Goal: Task Accomplishment & Management: Use online tool/utility

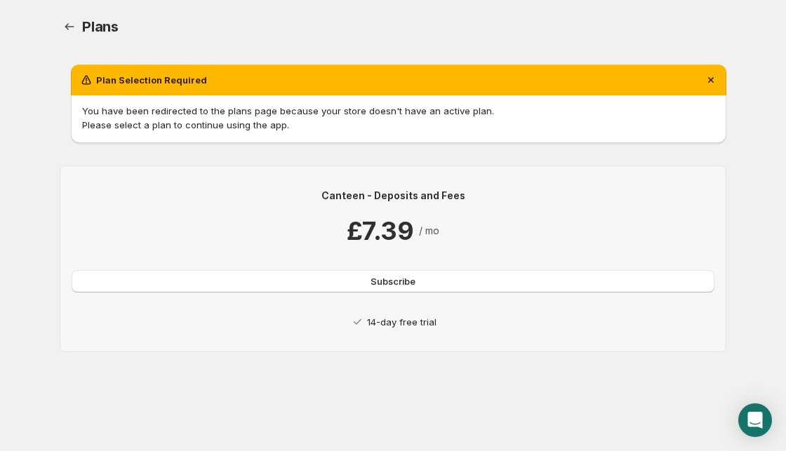
click at [388, 279] on span "Subscribe" at bounding box center [393, 281] width 45 height 14
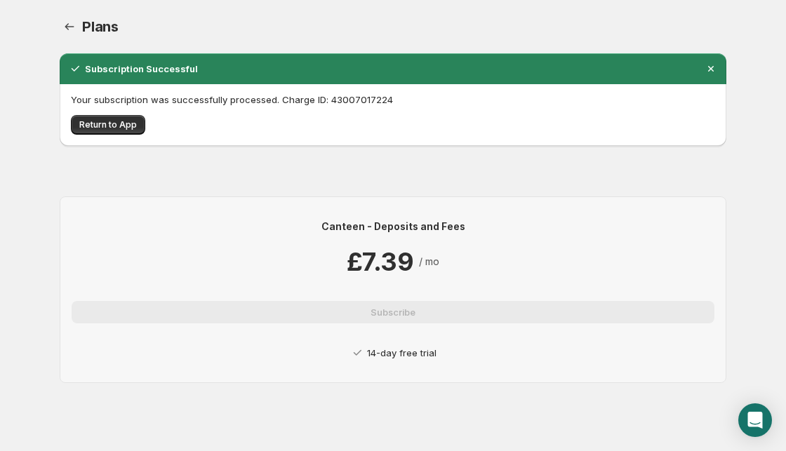
click at [112, 121] on span "Return to App" at bounding box center [108, 124] width 58 height 11
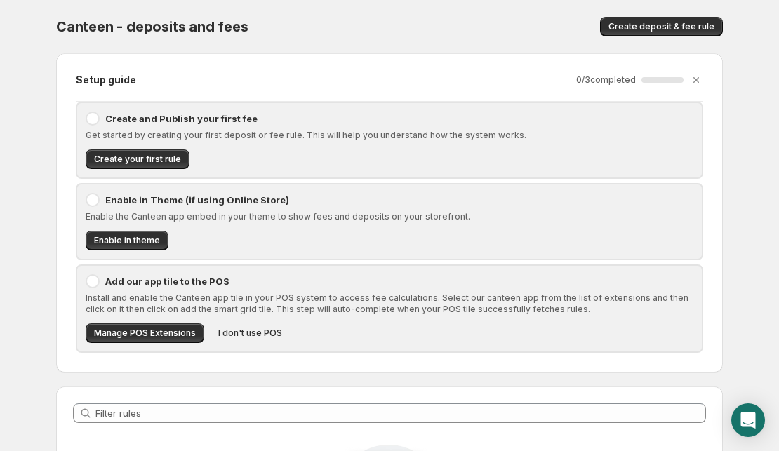
click at [91, 120] on div at bounding box center [93, 119] width 14 height 14
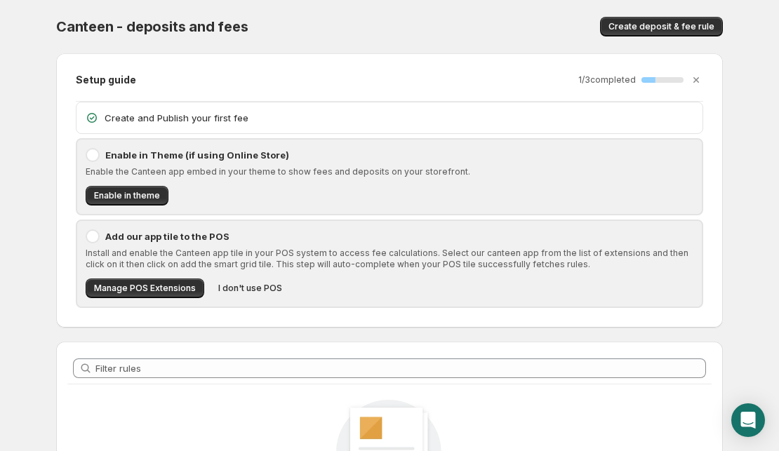
click at [95, 118] on icon at bounding box center [92, 118] width 14 height 14
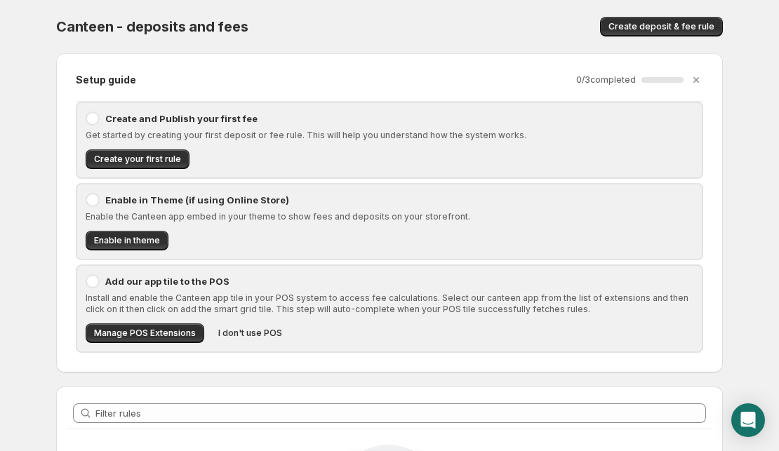
click at [144, 157] on span "Create your first rule" at bounding box center [137, 159] width 87 height 11
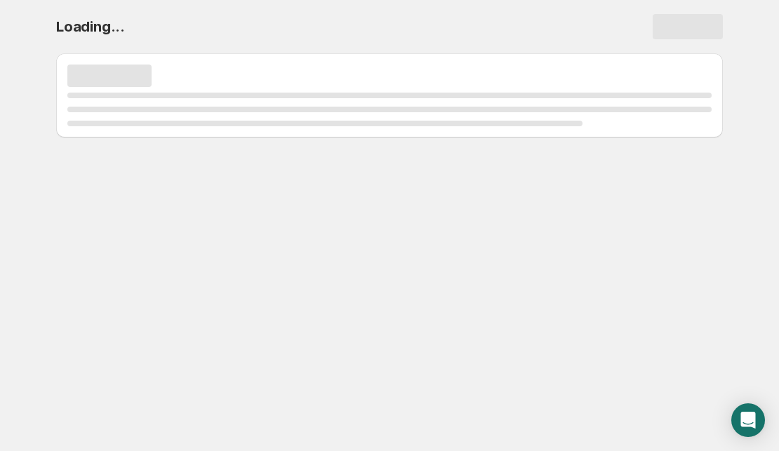
select select "deactive"
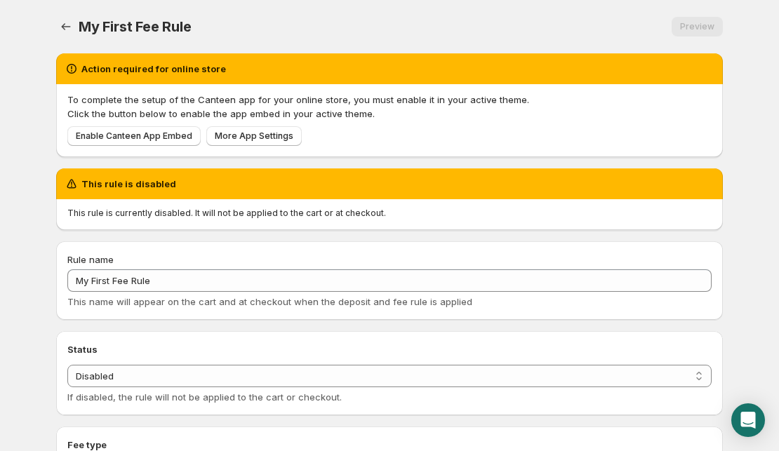
click at [163, 137] on span "Enable Canteen App Embed" at bounding box center [134, 136] width 117 height 11
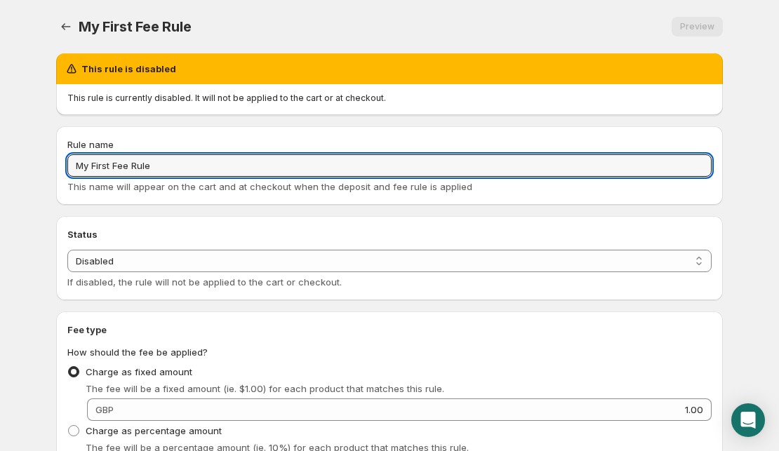
drag, startPoint x: 180, startPoint y: 166, endPoint x: 27, endPoint y: 160, distance: 153.1
click at [27, 160] on body "Home Help My First Fee Rule. This page is ready My First Fee Rule Preview More …" at bounding box center [389, 225] width 779 height 451
type input "Frozen"
click at [20, 156] on body "Home Help Frozen . This page is ready Frozen Preview More actions Preview This …" at bounding box center [389, 225] width 779 height 451
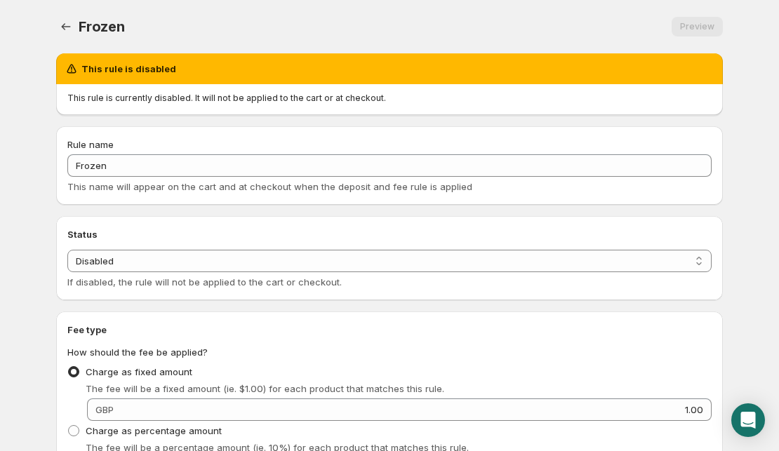
drag, startPoint x: 230, startPoint y: 277, endPoint x: 223, endPoint y: 273, distance: 7.2
click at [230, 276] on div "If disabled, the rule will not be applied to the cart or checkout." at bounding box center [389, 282] width 644 height 14
click at [228, 260] on select "Enabled Disabled" at bounding box center [389, 261] width 644 height 22
select select "active"
click at [67, 250] on select "Enabled Disabled" at bounding box center [389, 261] width 644 height 22
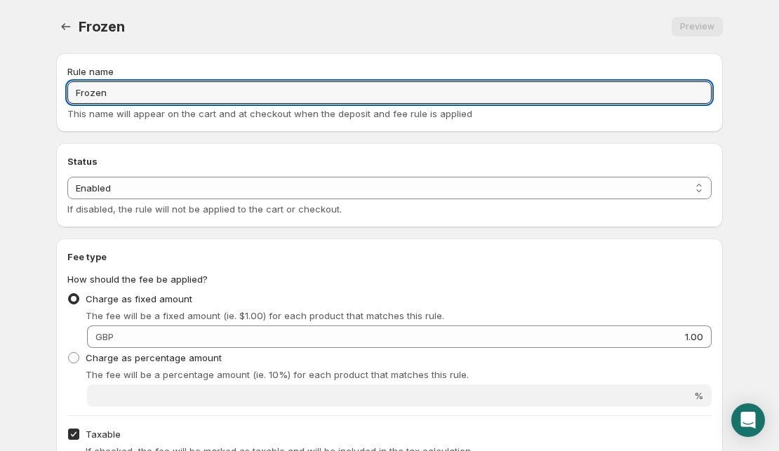
click at [199, 94] on input "Frozen" at bounding box center [389, 92] width 644 height 22
type input "Frozenpackaging"
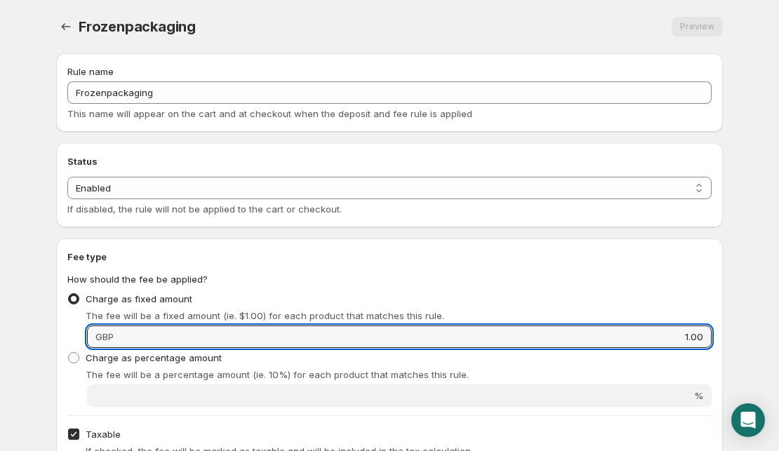
click at [198, 331] on input "1.00" at bounding box center [415, 337] width 594 height 22
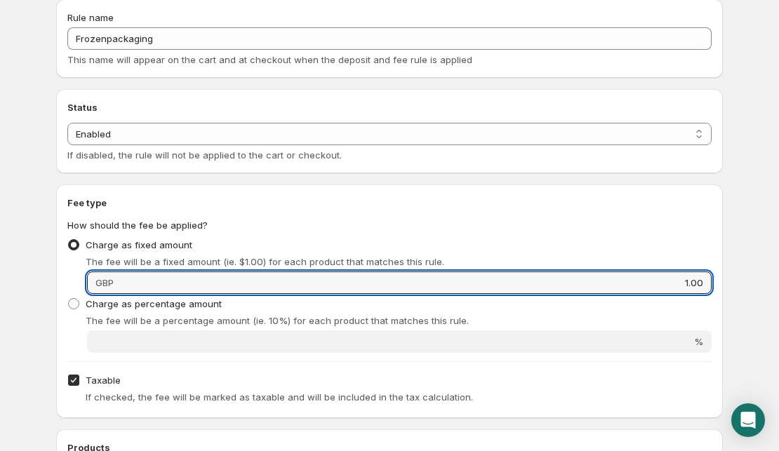
scroll to position [70, 0]
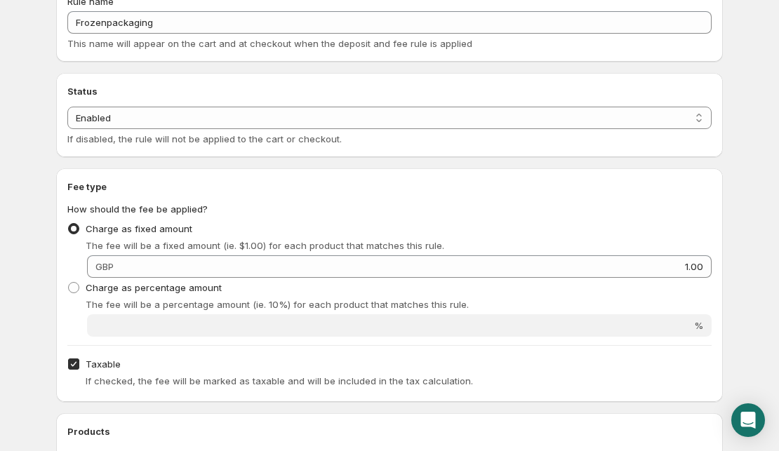
click at [80, 360] on label "Taxable" at bounding box center [93, 364] width 53 height 20
click at [79, 360] on input "Taxable" at bounding box center [73, 364] width 11 height 11
checkbox input "false"
click at [78, 290] on span at bounding box center [73, 287] width 11 height 11
click at [69, 283] on input "Charge as percentage amount" at bounding box center [68, 282] width 1 height 1
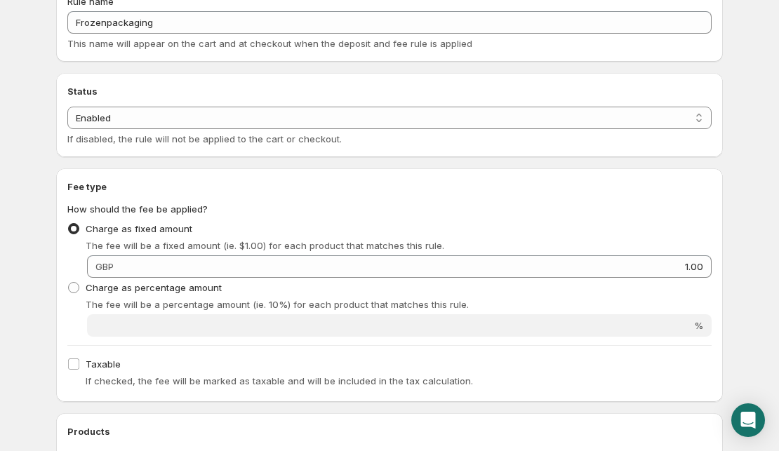
radio input "true"
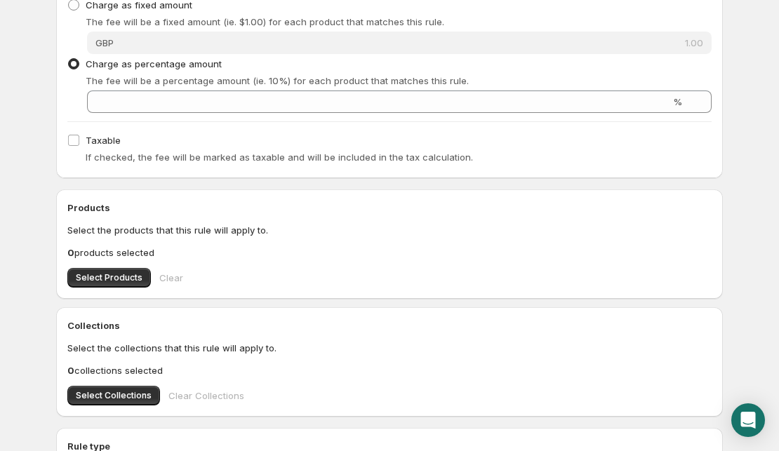
scroll to position [351, 0]
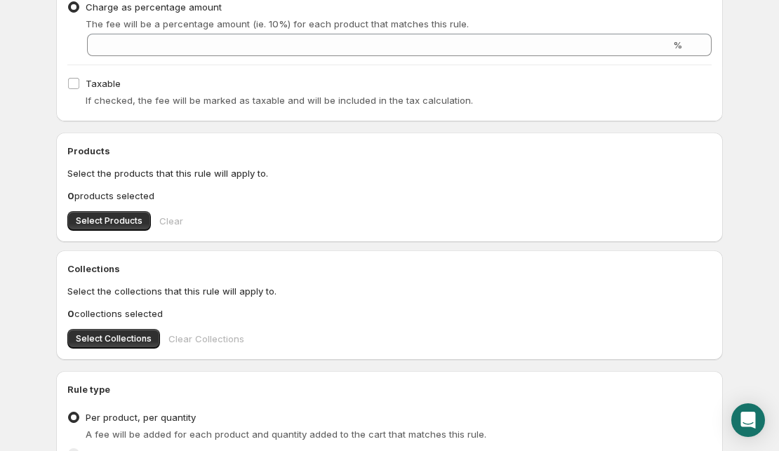
click at [104, 213] on button "Select Products" at bounding box center [109, 221] width 84 height 20
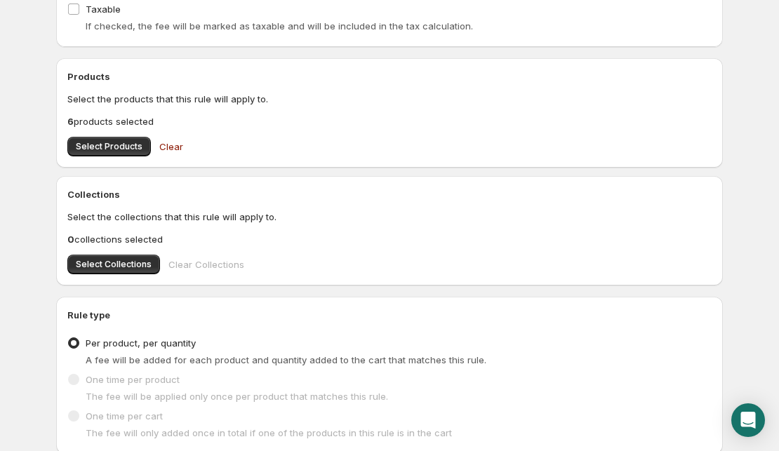
scroll to position [491, 0]
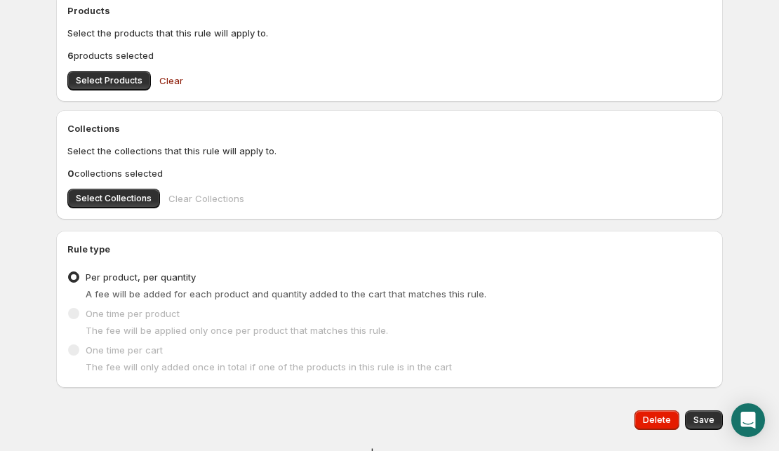
drag, startPoint x: 77, startPoint y: 352, endPoint x: 79, endPoint y: 342, distance: 10.2
click at [77, 350] on span at bounding box center [73, 350] width 11 height 11
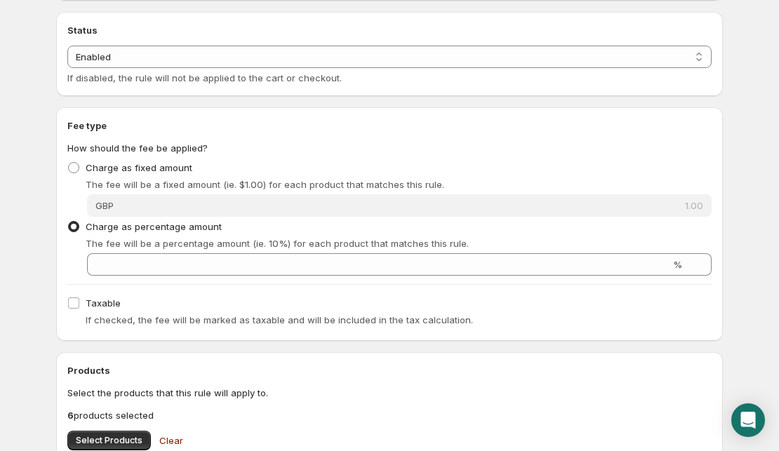
scroll to position [140, 0]
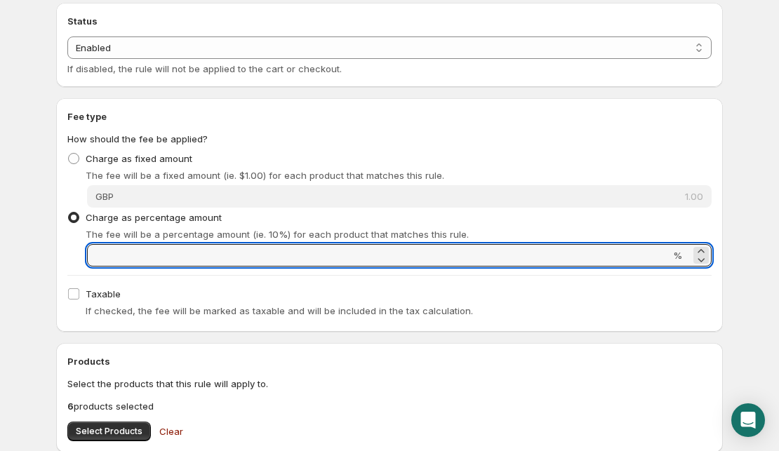
click at [145, 247] on input "Percentage amount" at bounding box center [378, 255] width 583 height 22
type input "8"
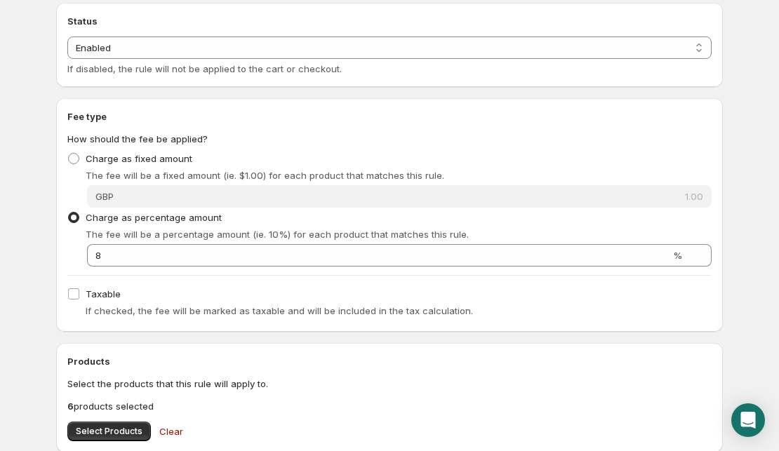
click at [478, 341] on div "Rule name Frozenpackaging This name will appear on the cart and at checkout whe…" at bounding box center [384, 347] width 678 height 891
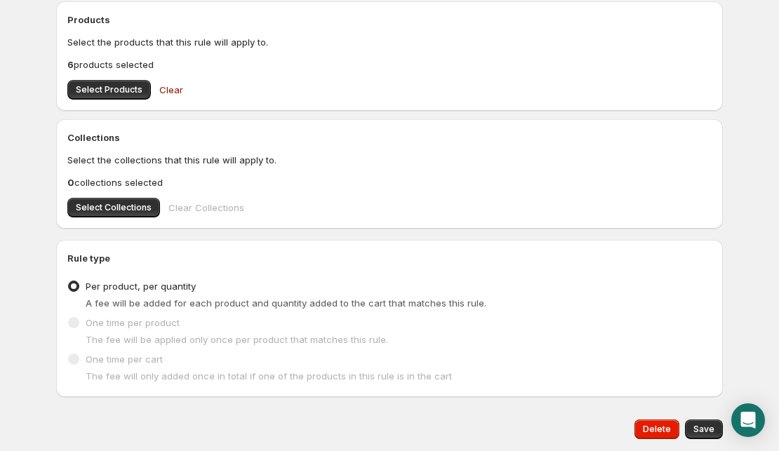
scroll to position [526, 0]
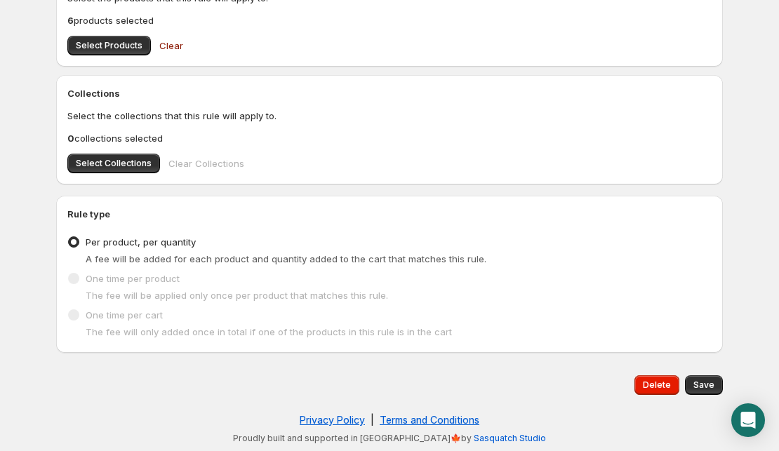
click at [63, 276] on div "Rule type Type of rule Per product, per quantity A fee will be added for each p…" at bounding box center [389, 274] width 667 height 157
click at [72, 276] on span at bounding box center [73, 278] width 11 height 11
click at [172, 44] on span "Clear" at bounding box center [171, 46] width 24 height 14
click at [105, 292] on span "The fee will be applied only once per product that matches this rule." at bounding box center [237, 295] width 303 height 11
click at [77, 246] on span at bounding box center [73, 242] width 11 height 11
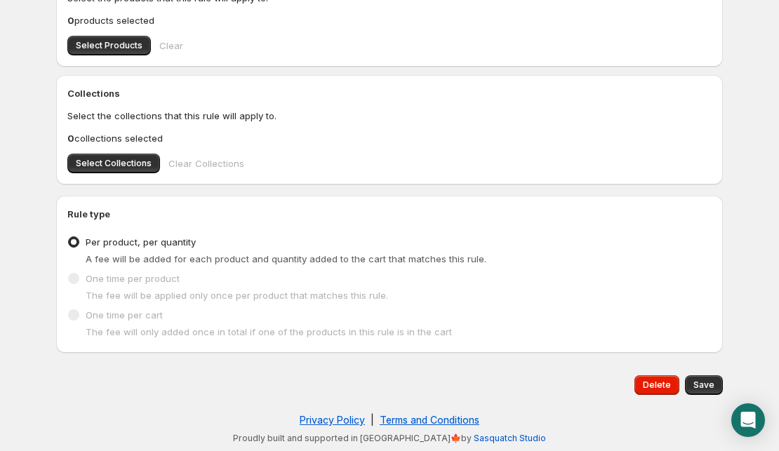
click at [69, 237] on input "Per product, per quantity" at bounding box center [68, 237] width 1 height 1
click at [70, 279] on span at bounding box center [73, 278] width 11 height 11
click at [69, 321] on span at bounding box center [73, 315] width 13 height 13
click at [69, 274] on span at bounding box center [73, 278] width 11 height 11
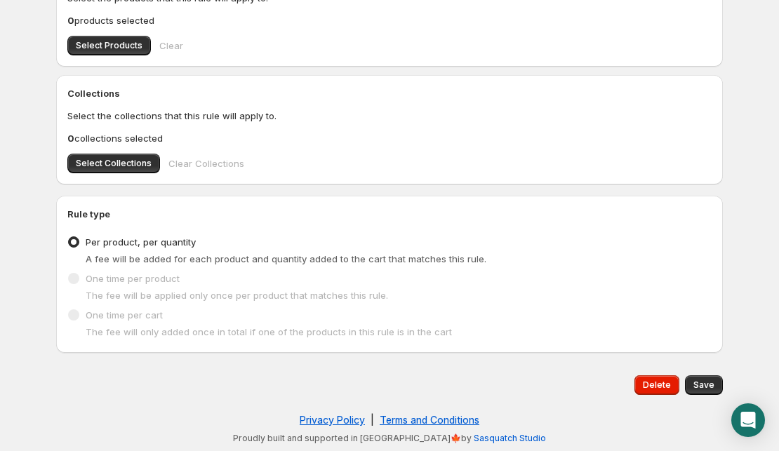
drag, startPoint x: 66, startPoint y: 303, endPoint x: 74, endPoint y: 310, distance: 10.9
click at [66, 304] on div "Rule type Type of rule Per product, per quantity A fee will be added for each p…" at bounding box center [389, 274] width 667 height 157
drag, startPoint x: 202, startPoint y: 324, endPoint x: 164, endPoint y: 331, distance: 39.4
click at [201, 324] on div "One time per cart The fee will only added once in total if one of the products …" at bounding box center [389, 322] width 644 height 34
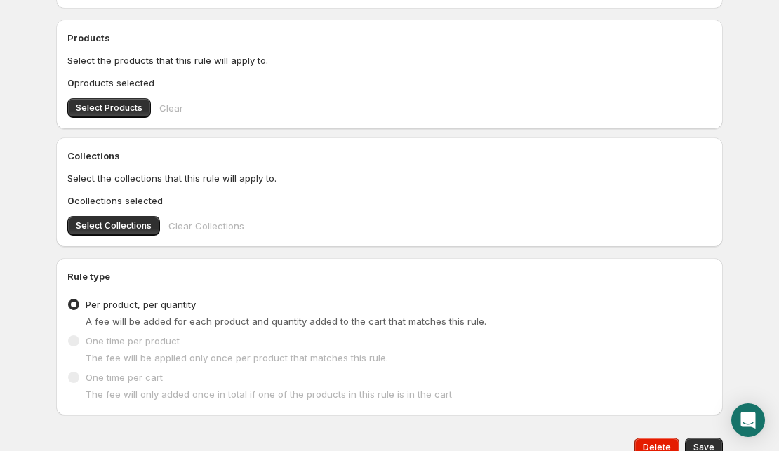
scroll to position [386, 0]
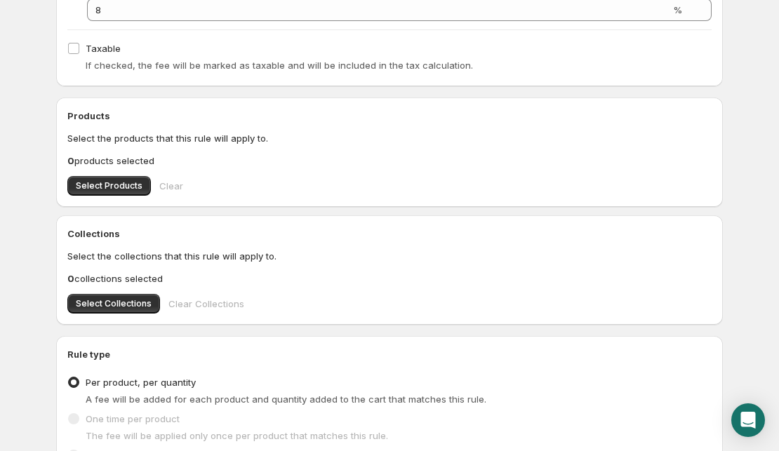
click at [133, 182] on span "Select Products" at bounding box center [109, 185] width 67 height 11
click at [109, 310] on button "Select Collections" at bounding box center [113, 304] width 93 height 20
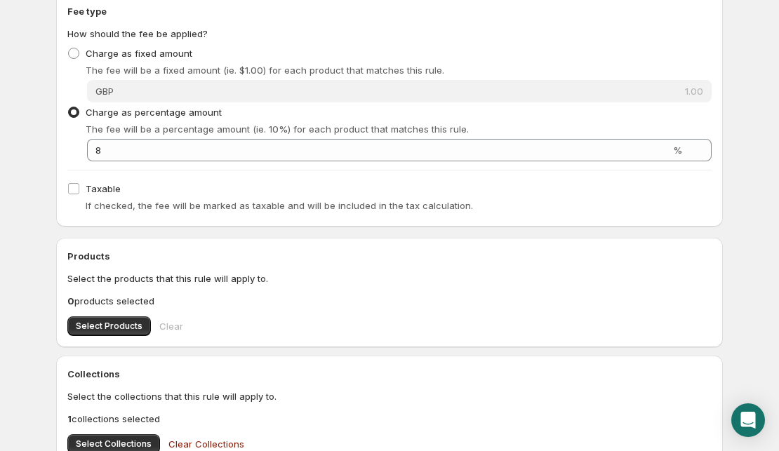
scroll to position [0, 0]
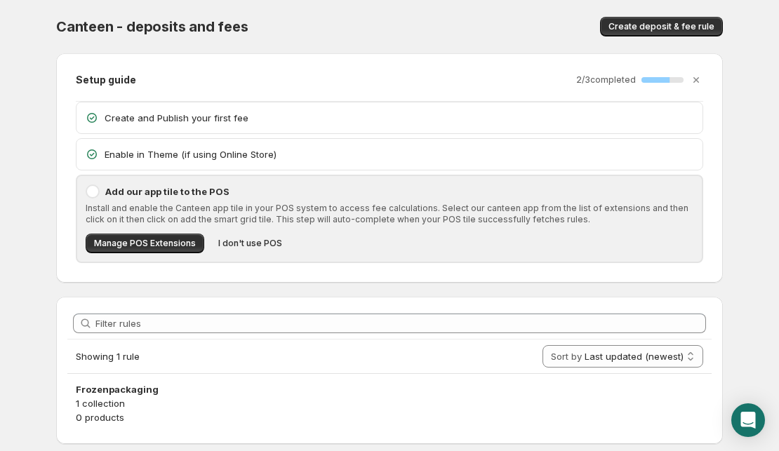
click at [263, 242] on span "I don't use POS" at bounding box center [250, 243] width 64 height 11
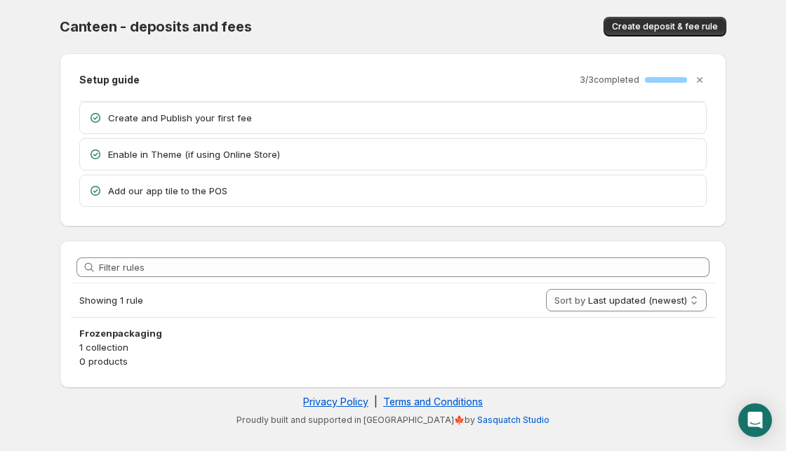
click at [135, 300] on span "Showing 1 rule" at bounding box center [111, 300] width 64 height 11
click at [645, 34] on button "Create deposit & fee rule" at bounding box center [665, 27] width 123 height 20
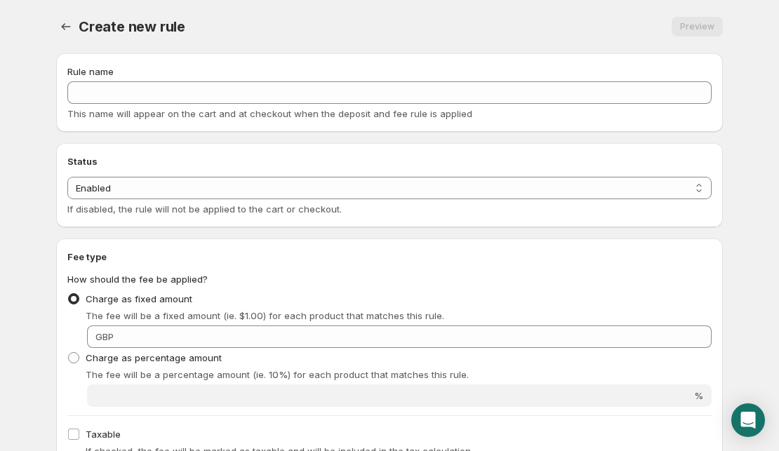
click at [196, 190] on select "Enabled Disabled" at bounding box center [389, 188] width 644 height 22
click at [69, 29] on icon "Settings" at bounding box center [66, 27] width 14 height 14
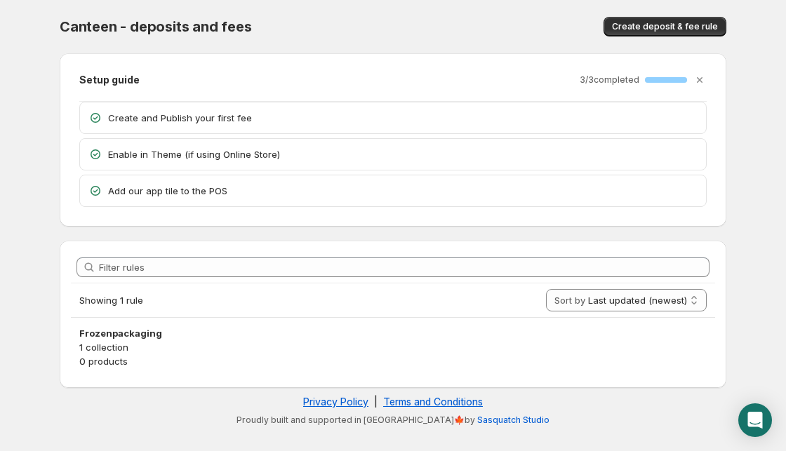
click at [118, 330] on h3 "Frozenpackaging" at bounding box center [392, 333] width 627 height 14
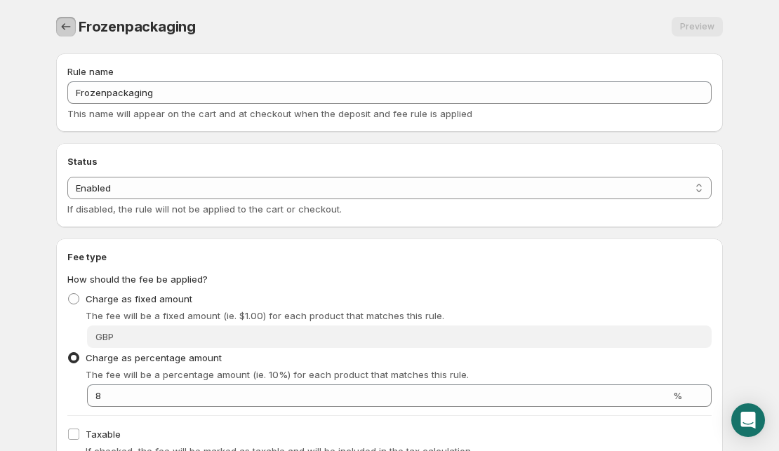
click at [62, 25] on icon "Settings" at bounding box center [66, 27] width 14 height 14
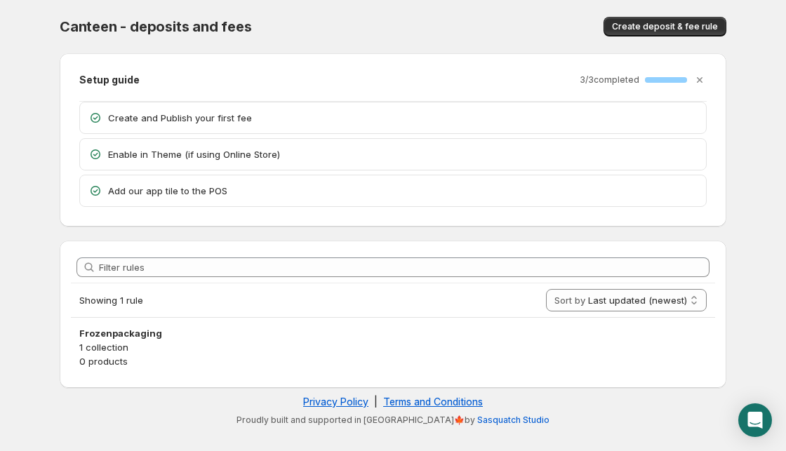
click at [678, 23] on span "Create deposit & fee rule" at bounding box center [665, 26] width 106 height 11
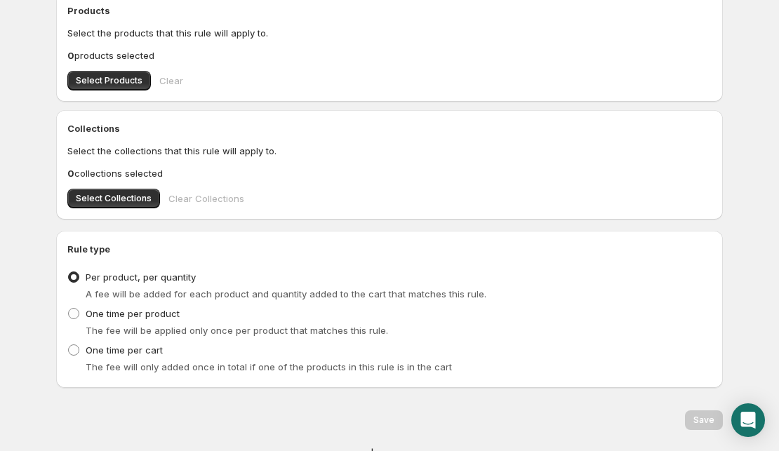
scroll to position [526, 0]
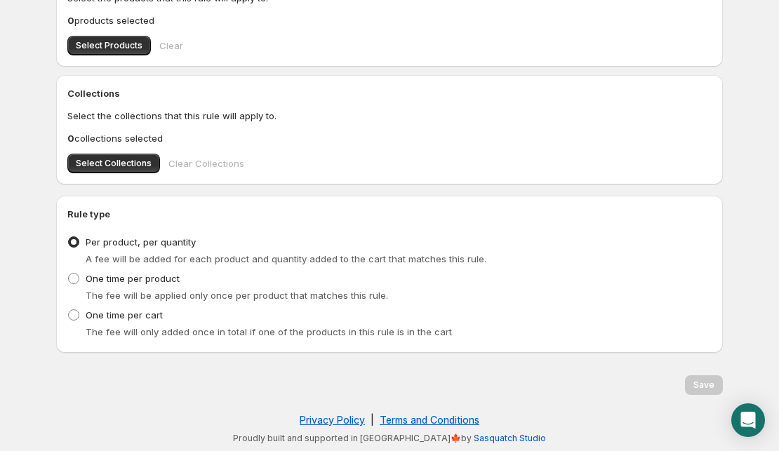
click at [74, 319] on span at bounding box center [73, 315] width 11 height 11
click at [69, 310] on input "One time per cart" at bounding box center [68, 310] width 1 height 1
radio input "true"
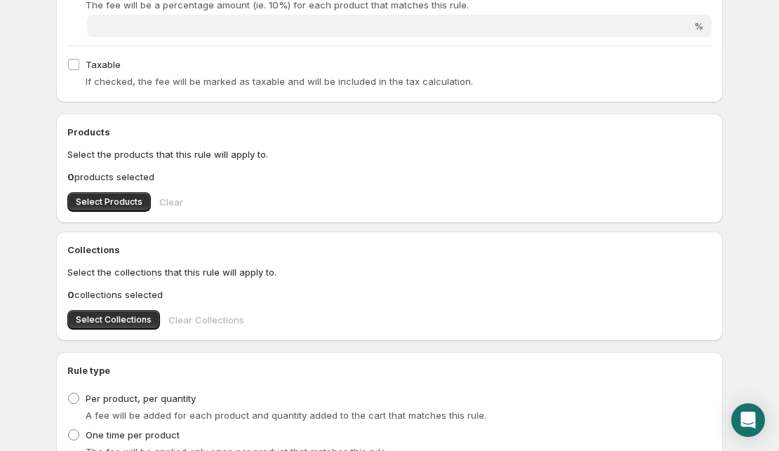
scroll to position [456, 0]
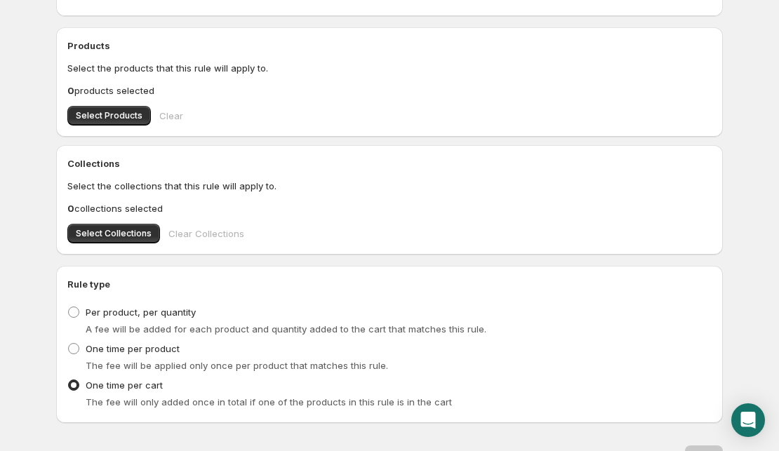
click at [107, 239] on button "Select Collections" at bounding box center [113, 234] width 93 height 20
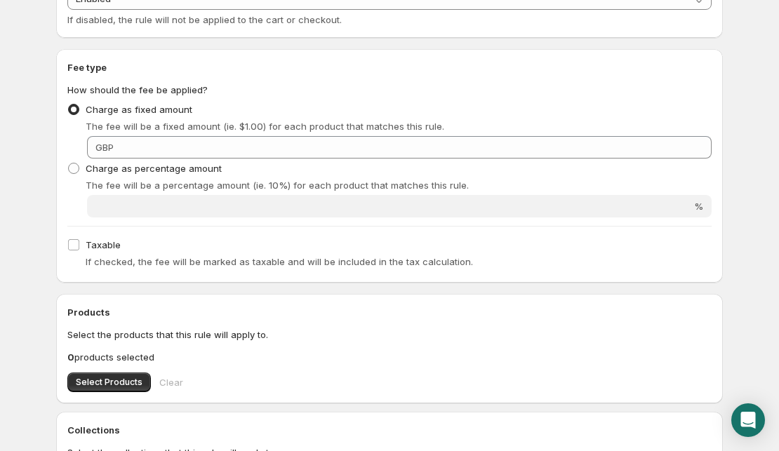
scroll to position [175, 0]
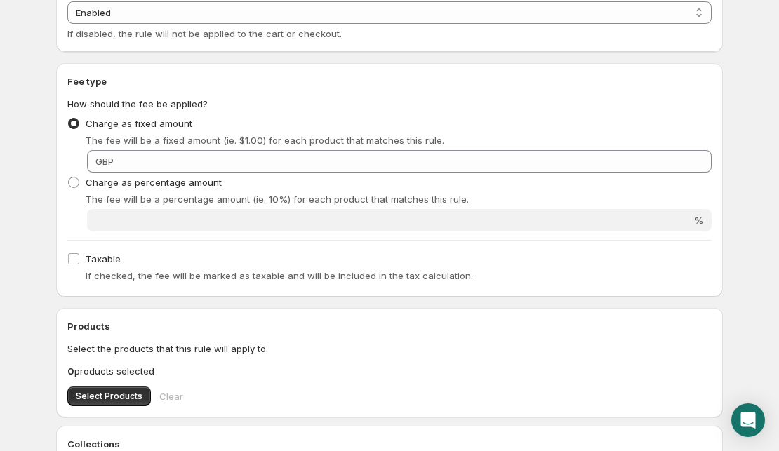
click at [72, 180] on span at bounding box center [73, 182] width 11 height 11
click at [69, 178] on input "Charge as percentage amount" at bounding box center [68, 177] width 1 height 1
radio input "true"
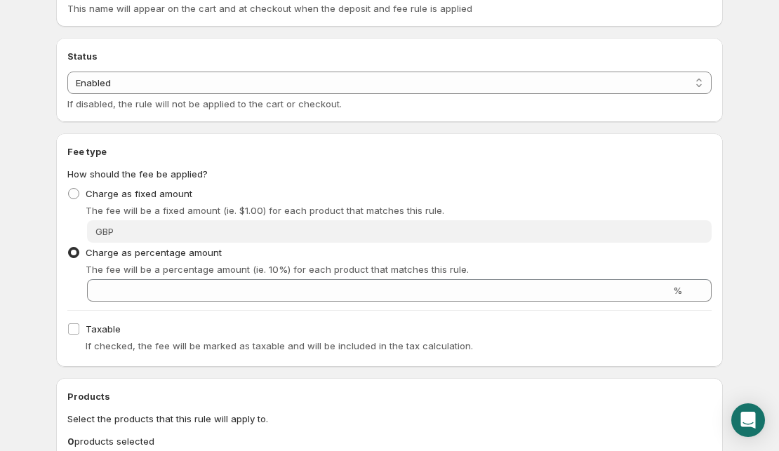
scroll to position [105, 0]
click at [76, 195] on span at bounding box center [73, 193] width 11 height 11
click at [69, 189] on input "Charge as fixed amount" at bounding box center [68, 188] width 1 height 1
radio input "true"
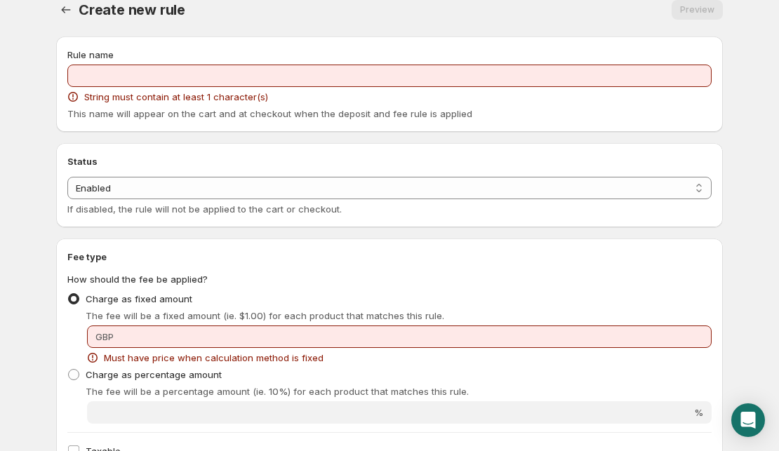
scroll to position [0, 0]
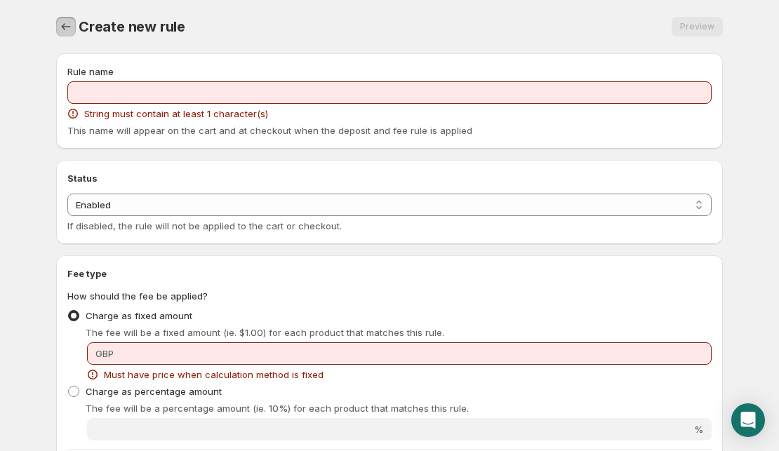
click at [64, 25] on icon "Settings" at bounding box center [66, 26] width 9 height 7
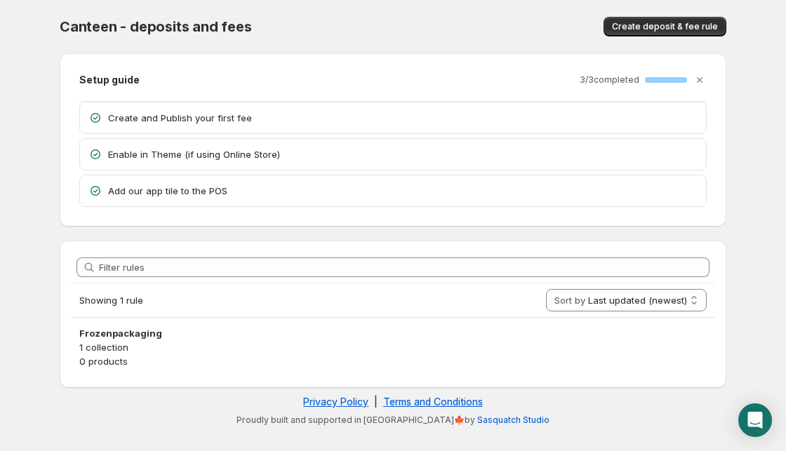
click at [145, 345] on p "1 collection" at bounding box center [392, 347] width 627 height 14
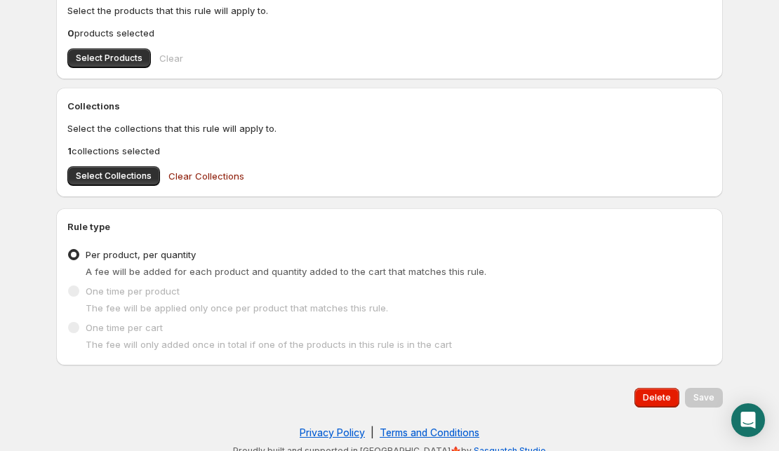
scroll to position [526, 0]
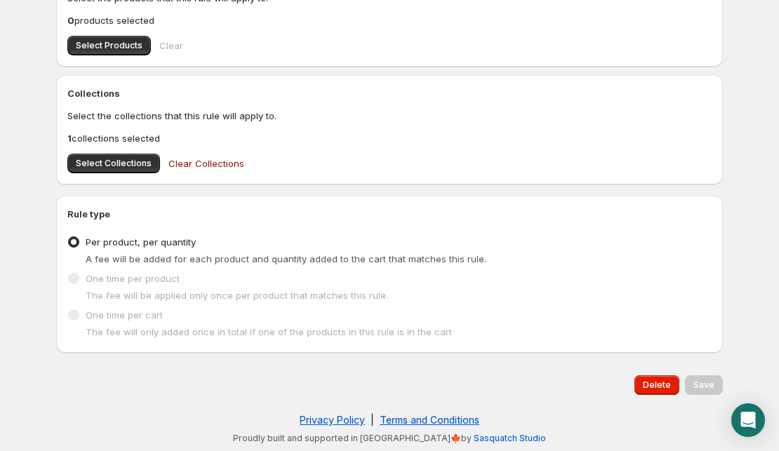
click at [658, 379] on button "Delete" at bounding box center [657, 386] width 45 height 20
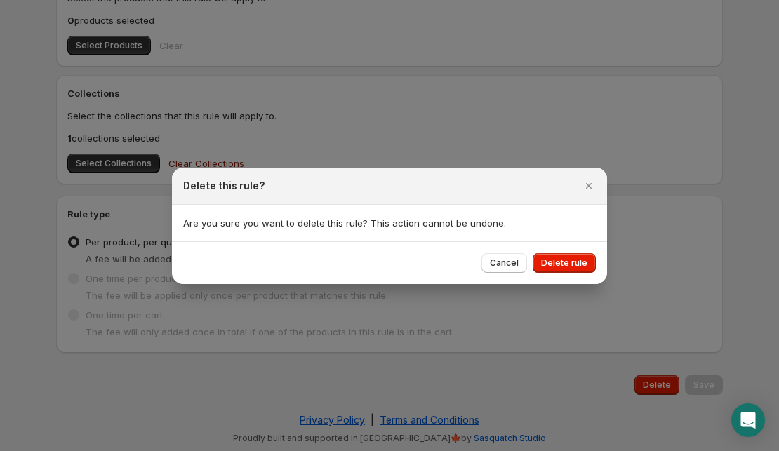
click at [564, 256] on button "Delete rule" at bounding box center [564, 263] width 63 height 20
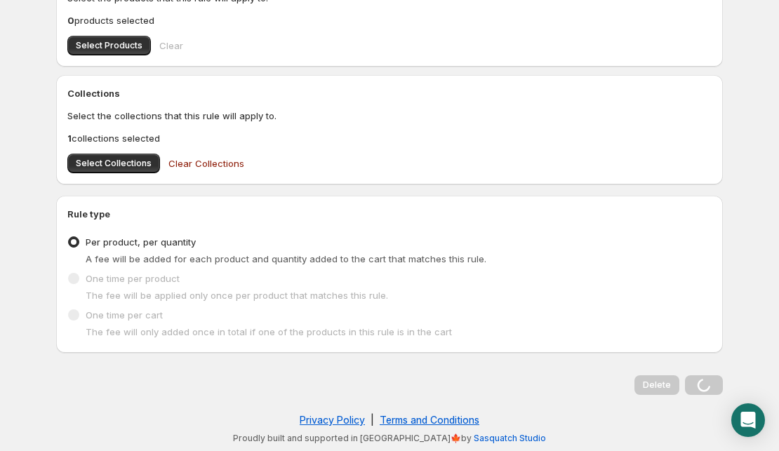
scroll to position [0, 0]
